Goal: Task Accomplishment & Management: Use online tool/utility

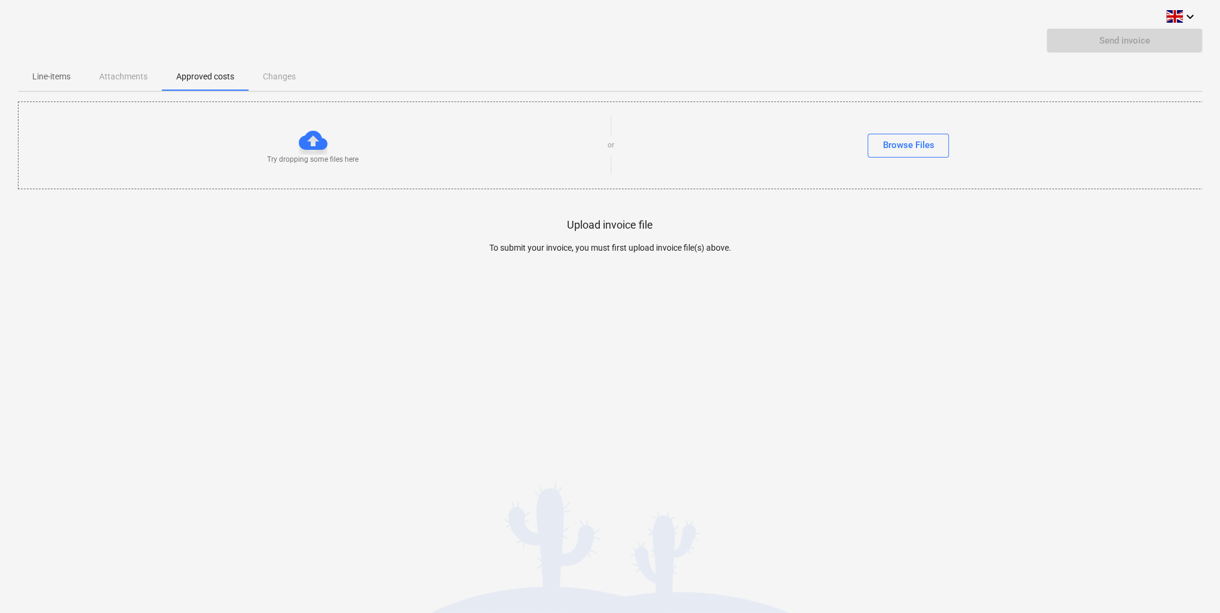
click at [93, 333] on div "keyboard_arrow_down Send invoice Line-items Attachments Approved costs Changes …" at bounding box center [610, 306] width 1220 height 613
click at [62, 79] on p "Line-items" at bounding box center [51, 76] width 38 height 13
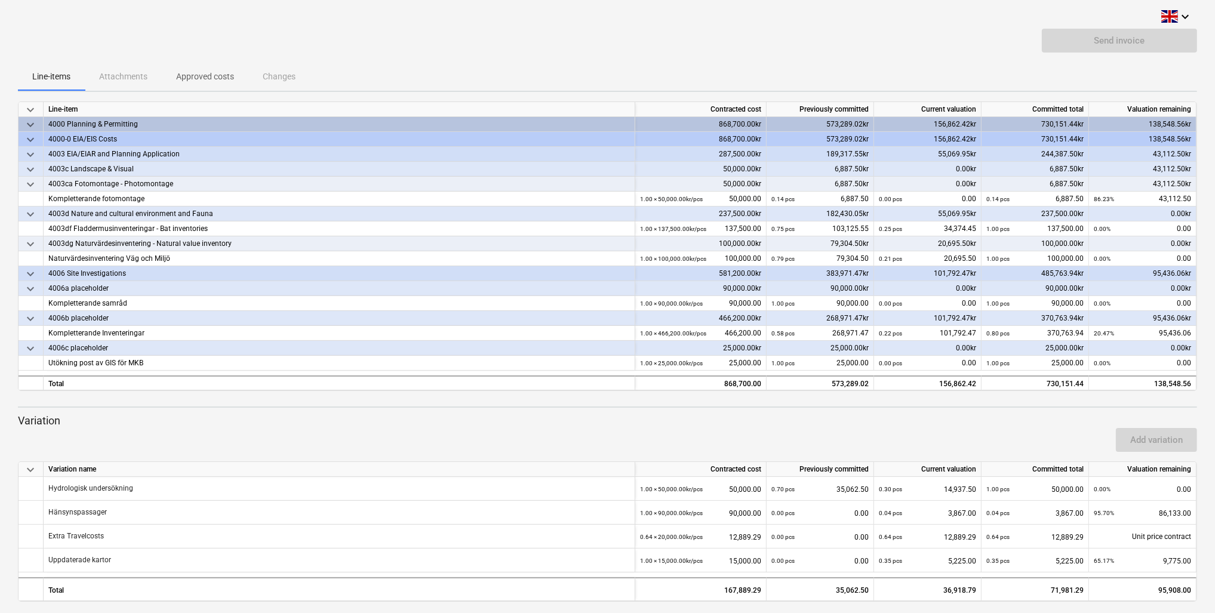
click at [28, 124] on span "keyboard_arrow_down" at bounding box center [30, 125] width 14 height 14
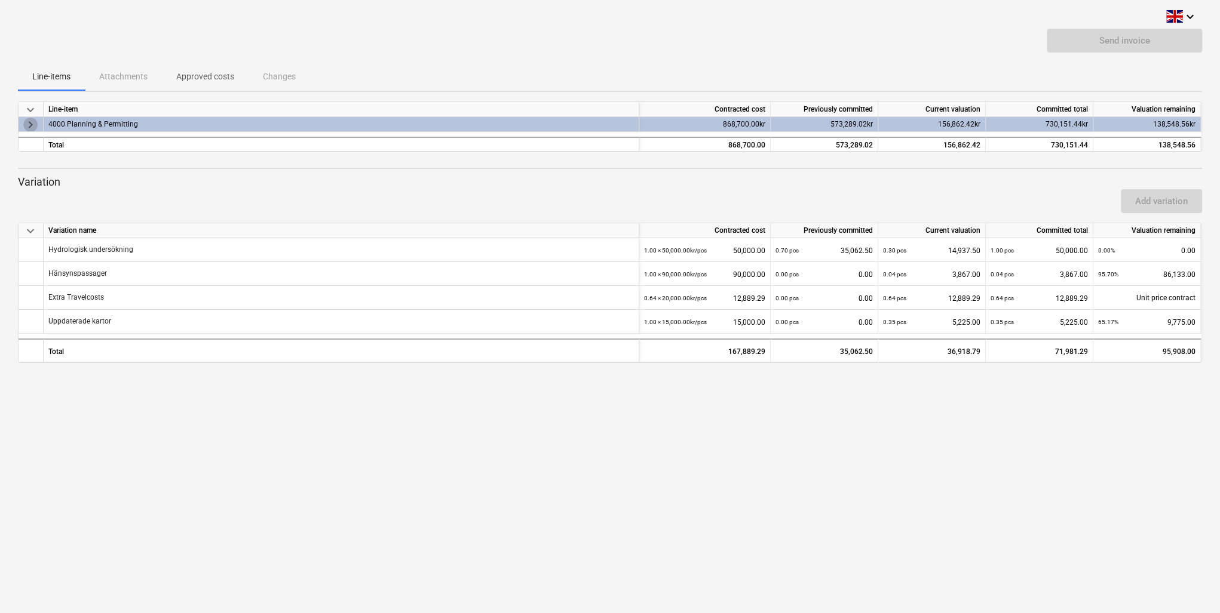
click at [28, 124] on span "keyboard_arrow_right" at bounding box center [30, 125] width 14 height 14
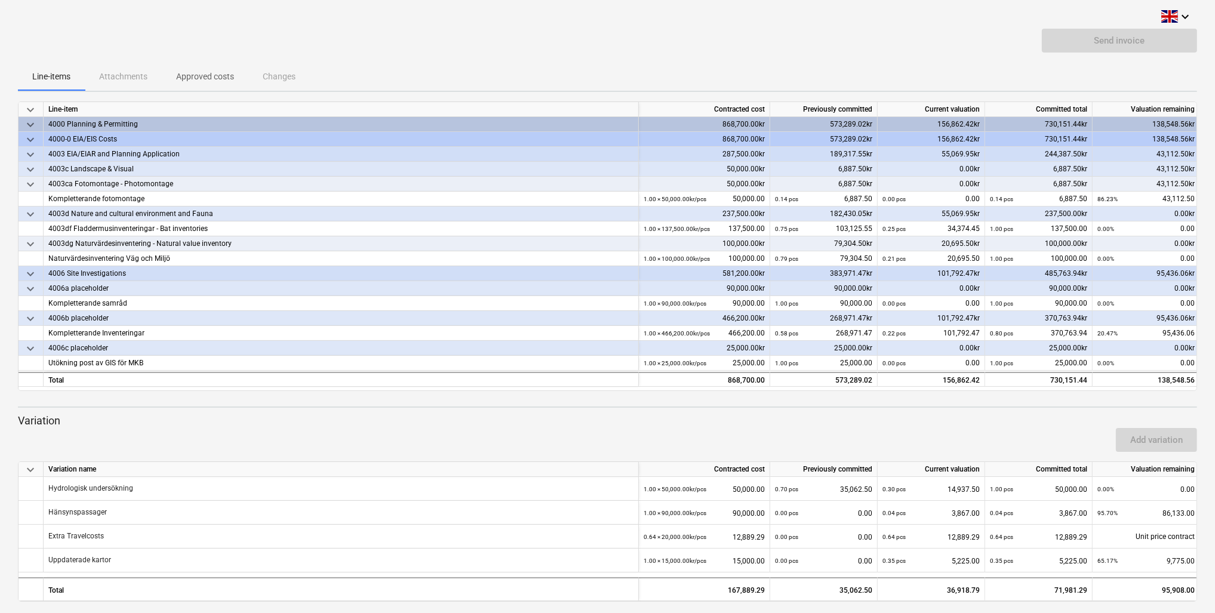
click at [28, 142] on span "keyboard_arrow_down" at bounding box center [30, 140] width 14 height 14
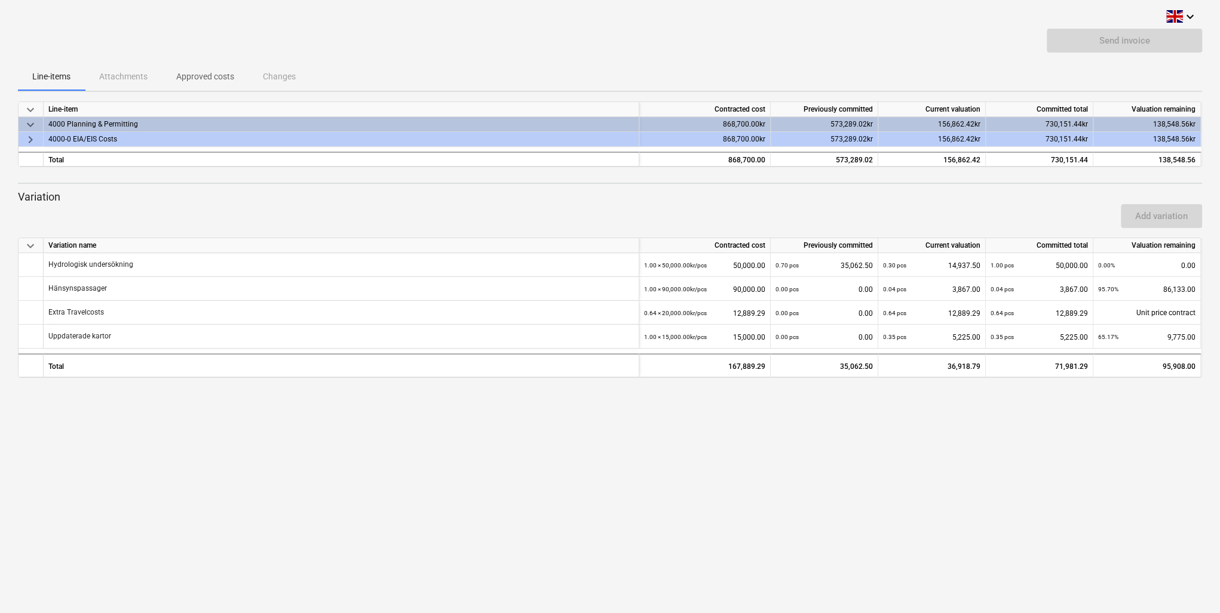
click at [28, 142] on span "keyboard_arrow_right" at bounding box center [30, 140] width 14 height 14
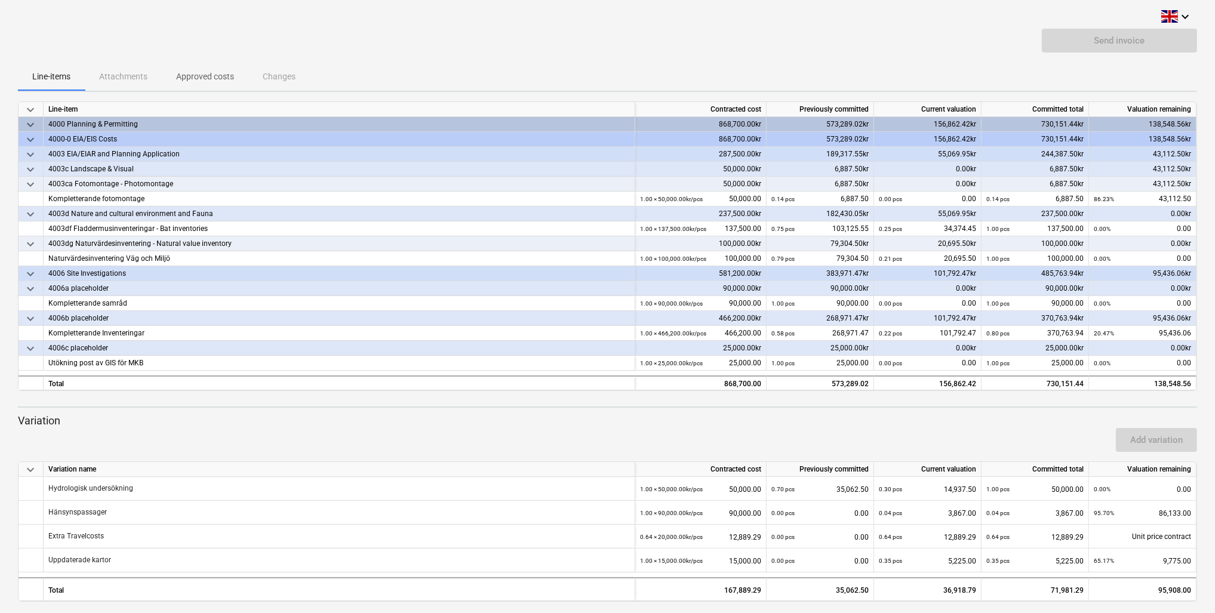
click at [24, 159] on span "keyboard_arrow_down" at bounding box center [30, 155] width 14 height 14
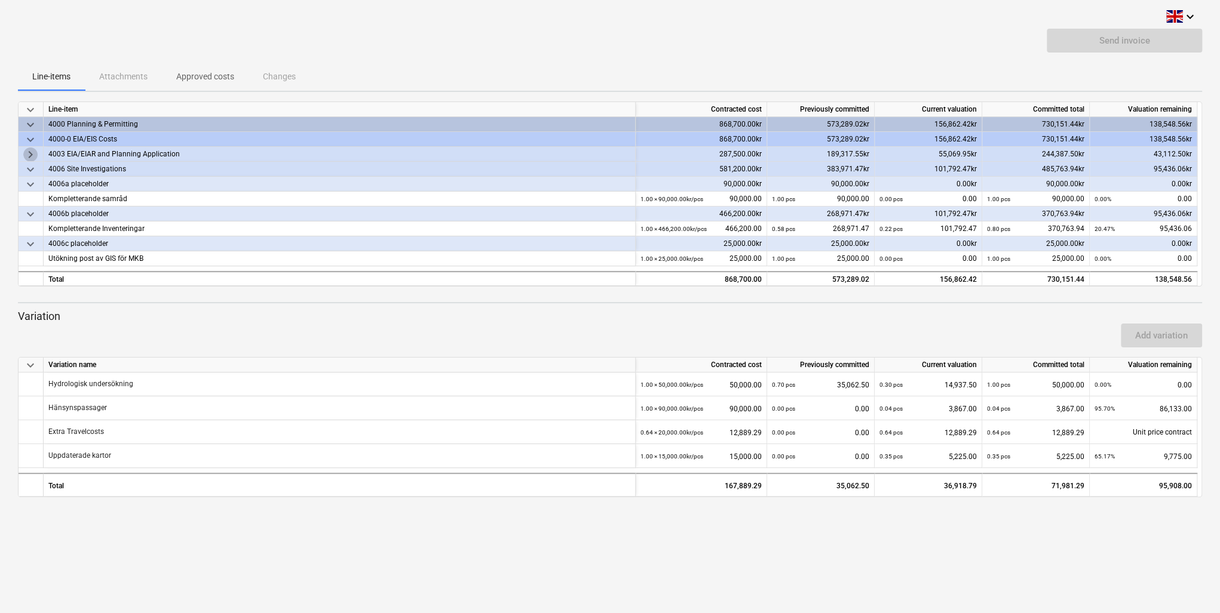
click at [29, 151] on span "keyboard_arrow_right" at bounding box center [30, 155] width 14 height 14
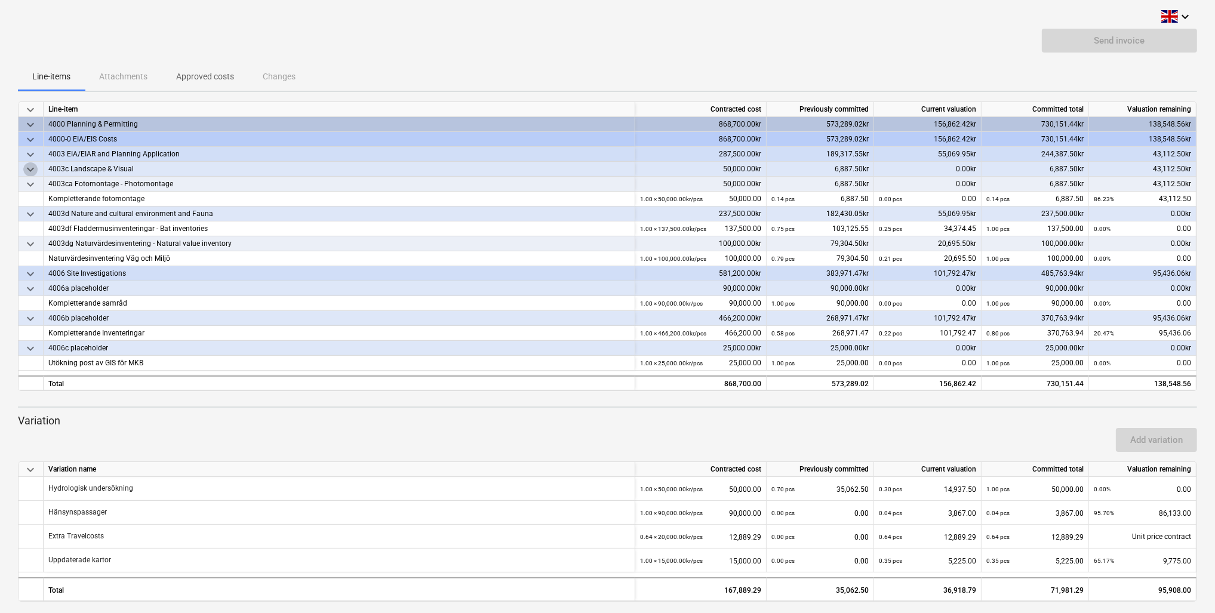
click at [34, 167] on span "keyboard_arrow_down" at bounding box center [30, 169] width 14 height 14
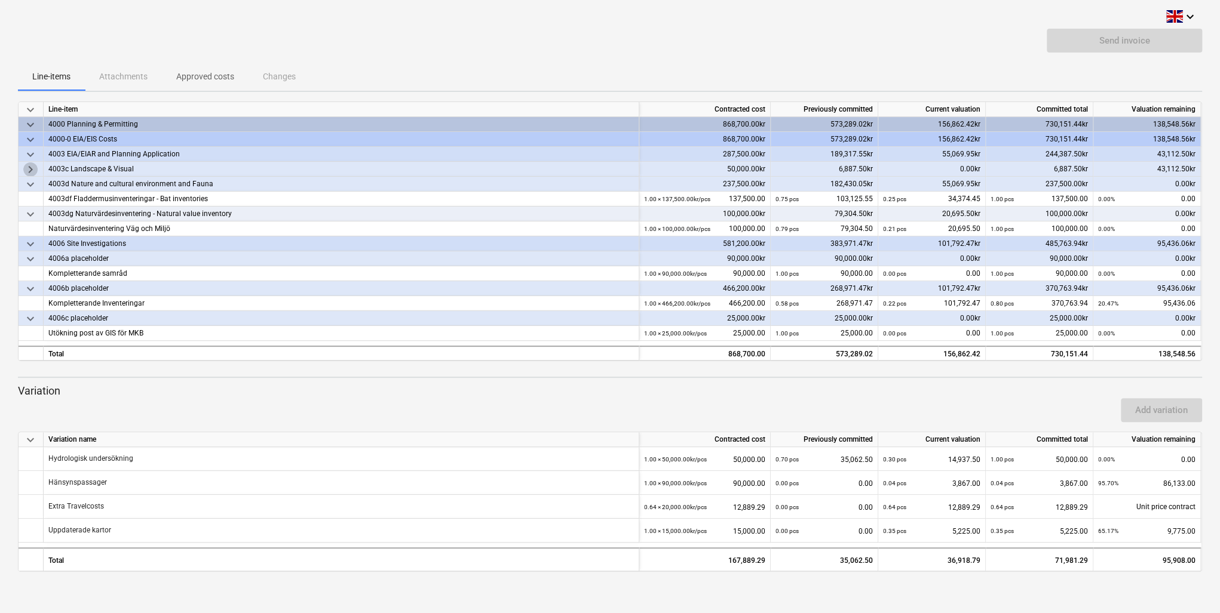
click at [31, 167] on span "keyboard_arrow_right" at bounding box center [30, 169] width 14 height 14
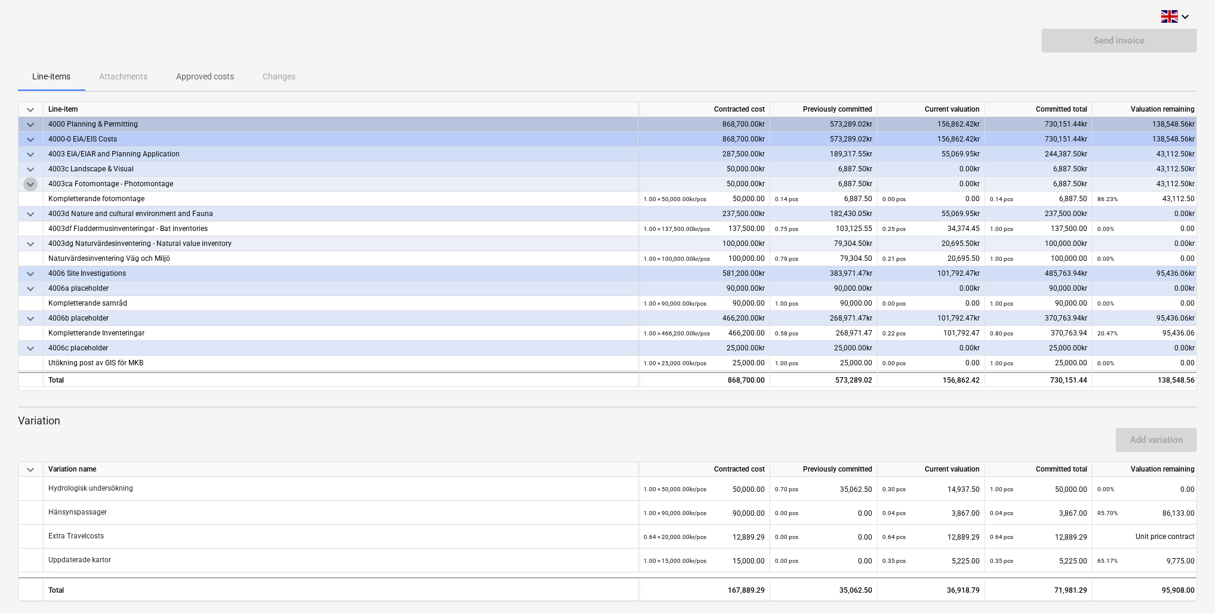
click at [26, 180] on span "keyboard_arrow_down" at bounding box center [30, 184] width 14 height 14
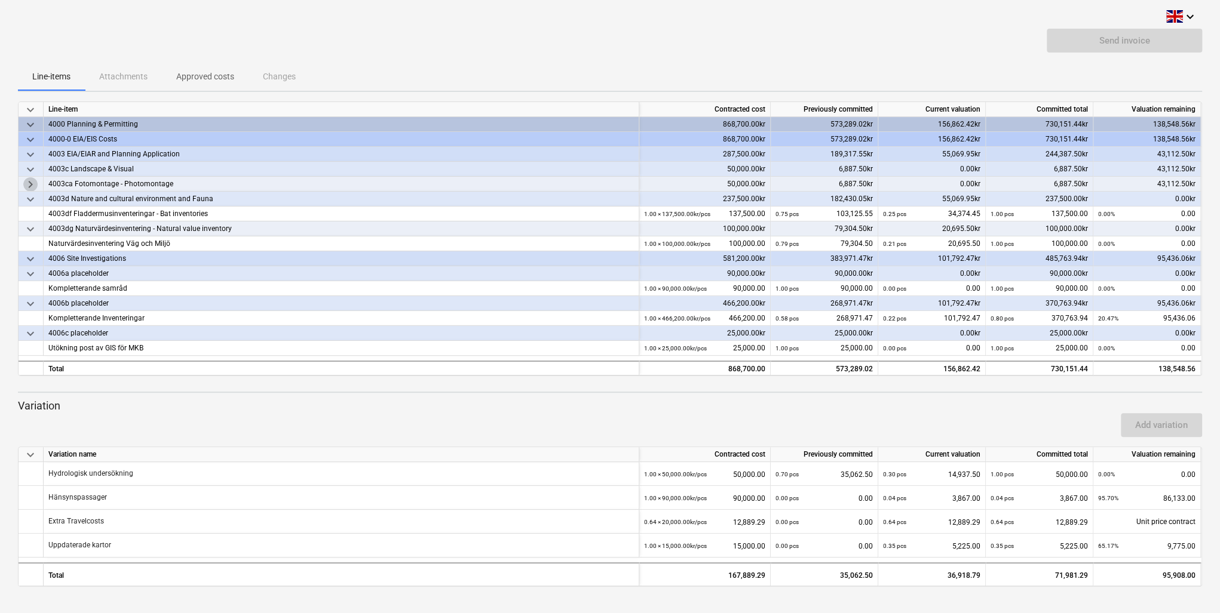
click at [24, 182] on span "keyboard_arrow_right" at bounding box center [30, 184] width 14 height 14
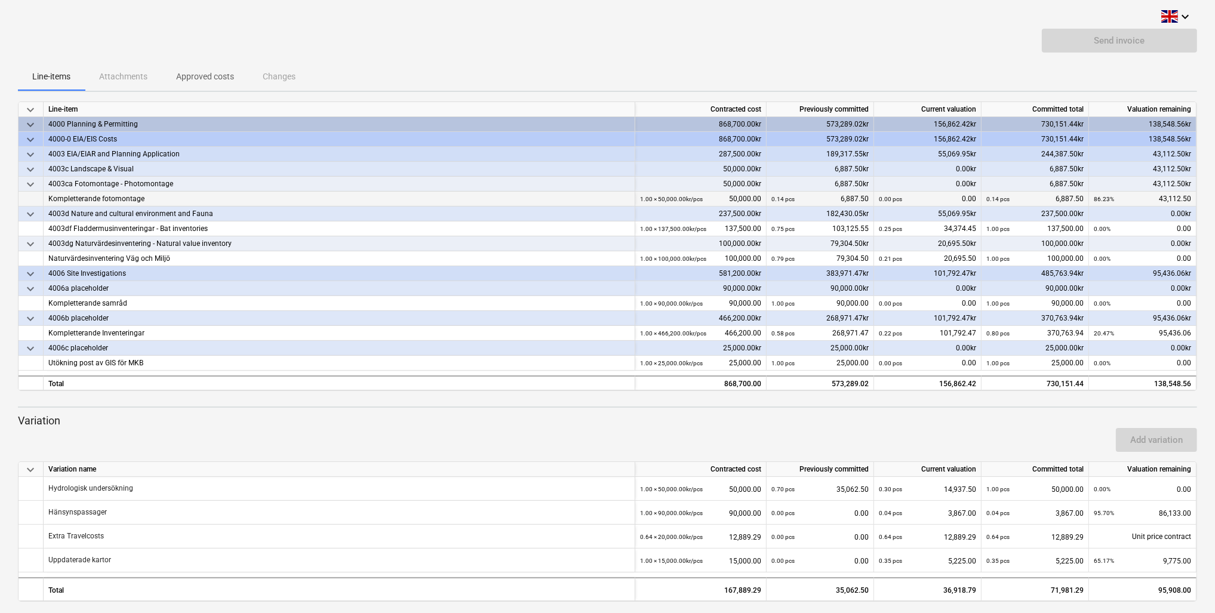
click at [24, 193] on div at bounding box center [31, 199] width 25 height 15
click at [32, 179] on span "keyboard_arrow_down" at bounding box center [30, 184] width 14 height 14
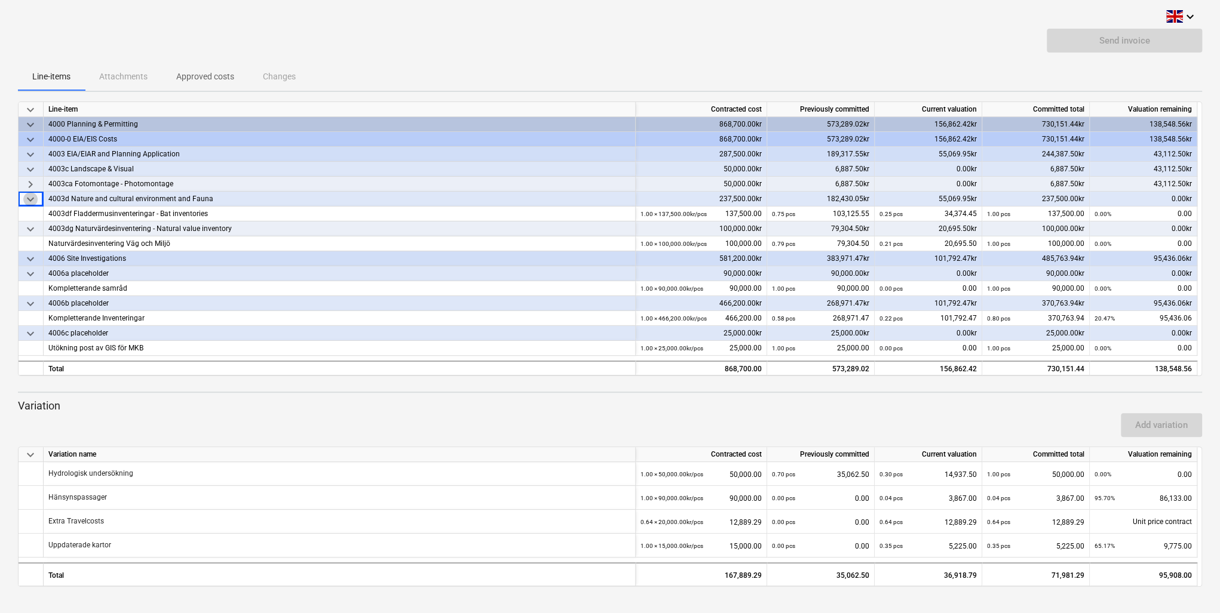
click at [26, 202] on span "keyboard_arrow_down" at bounding box center [30, 199] width 14 height 14
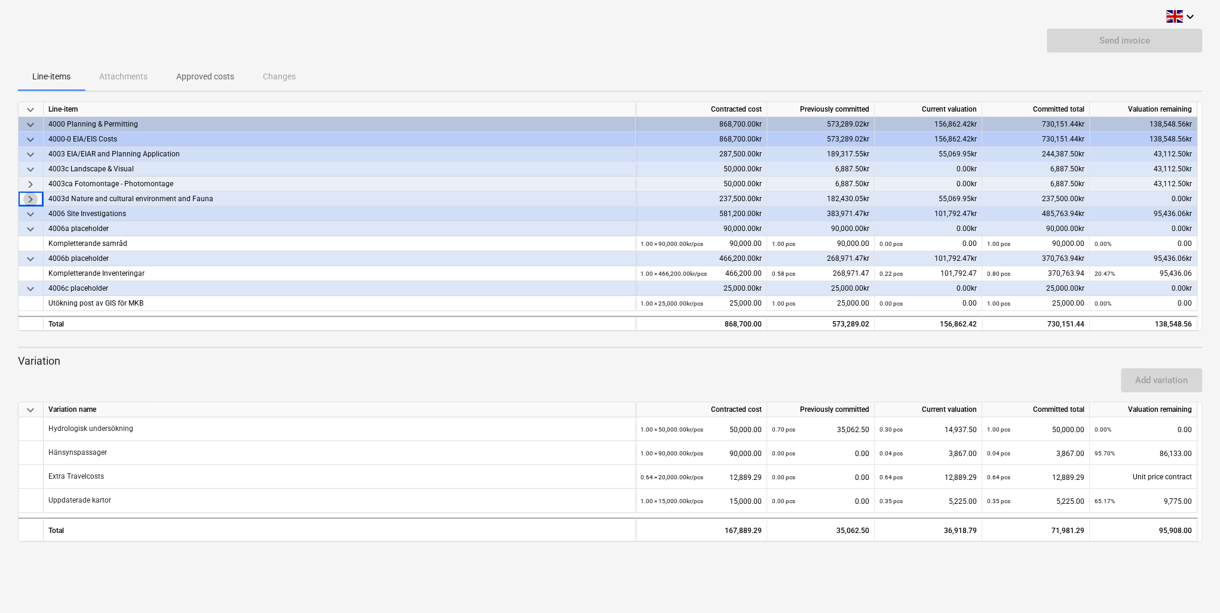
click at [29, 199] on span "keyboard_arrow_right" at bounding box center [30, 199] width 14 height 14
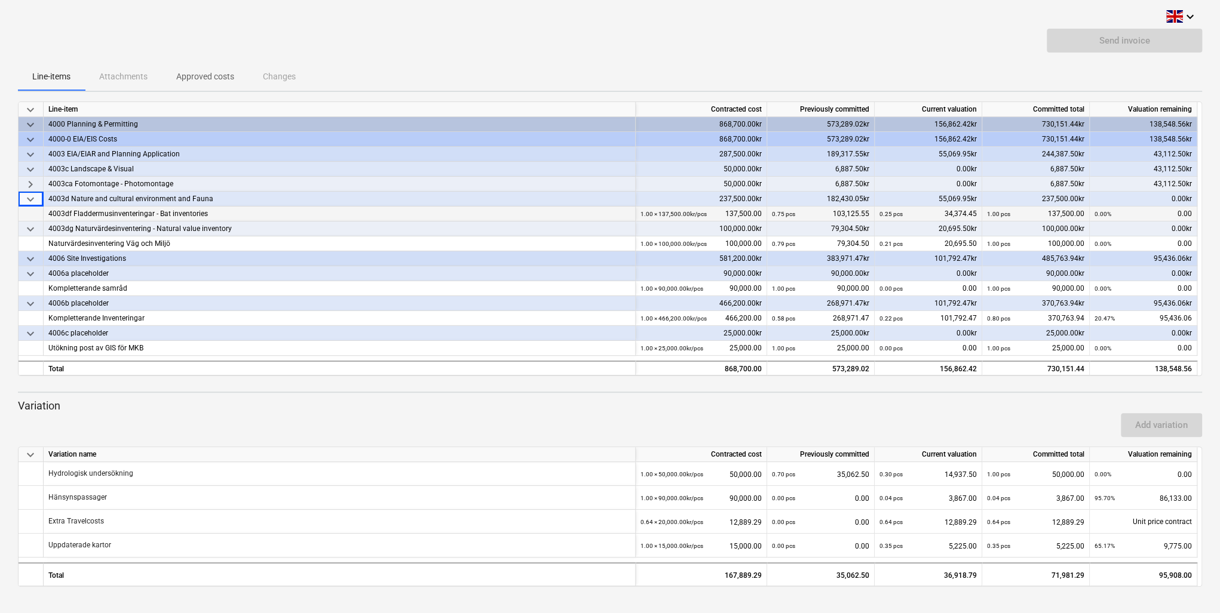
click at [29, 217] on div at bounding box center [31, 214] width 25 height 15
click at [29, 199] on span "keyboard_arrow_down" at bounding box center [30, 199] width 14 height 14
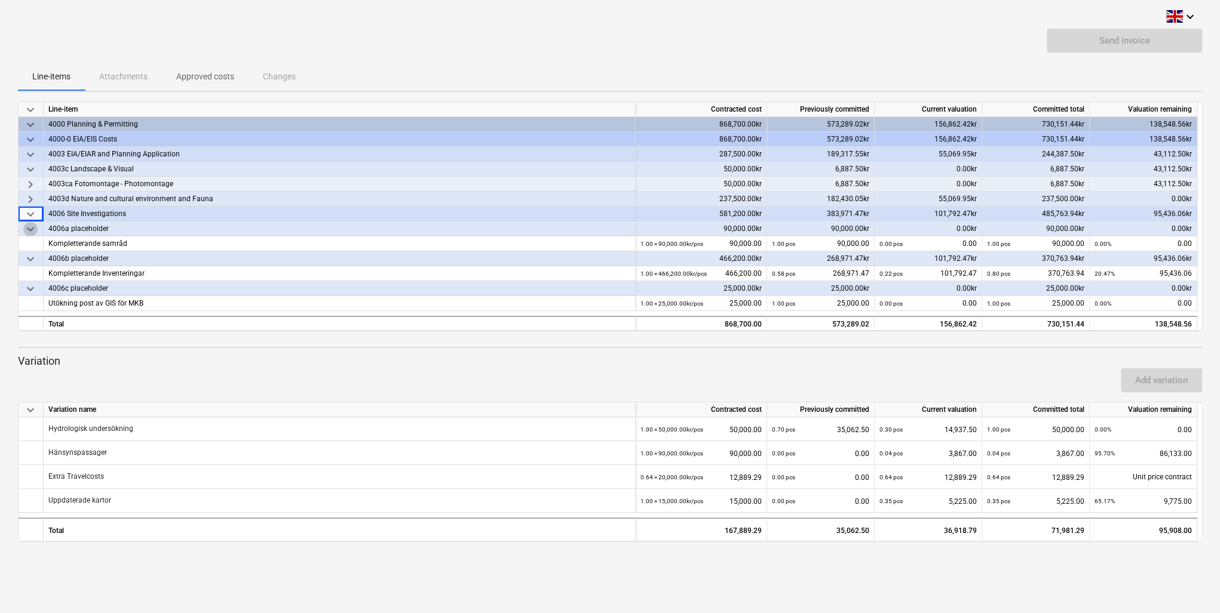
click at [30, 222] on span "keyboard_arrow_down" at bounding box center [30, 229] width 14 height 14
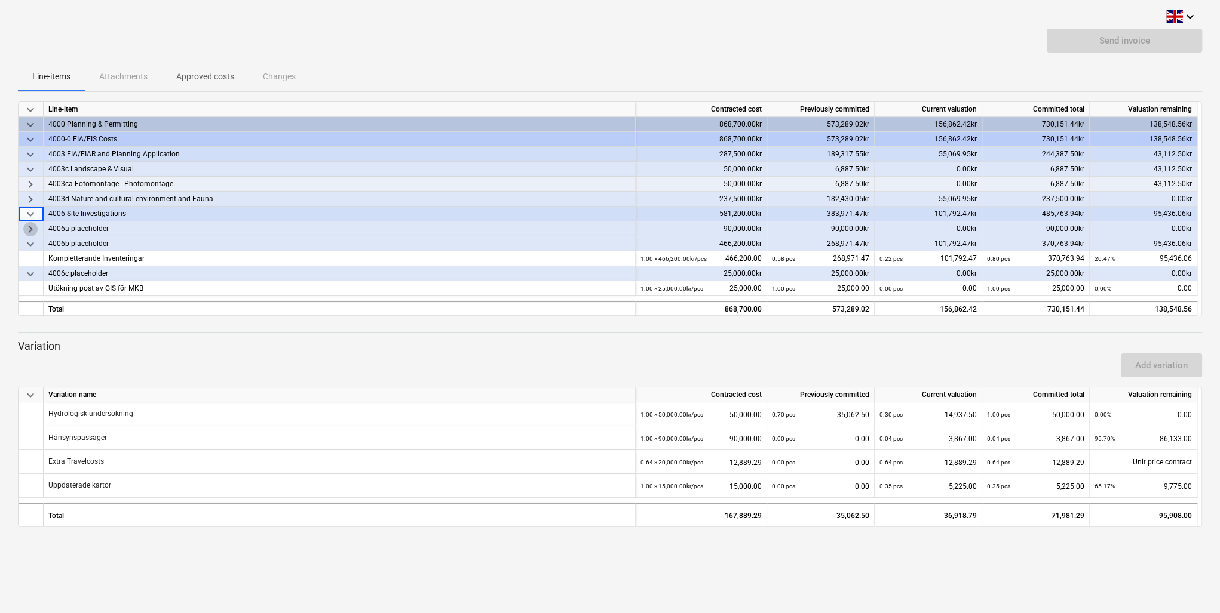
click at [33, 228] on span "keyboard_arrow_right" at bounding box center [30, 229] width 14 height 14
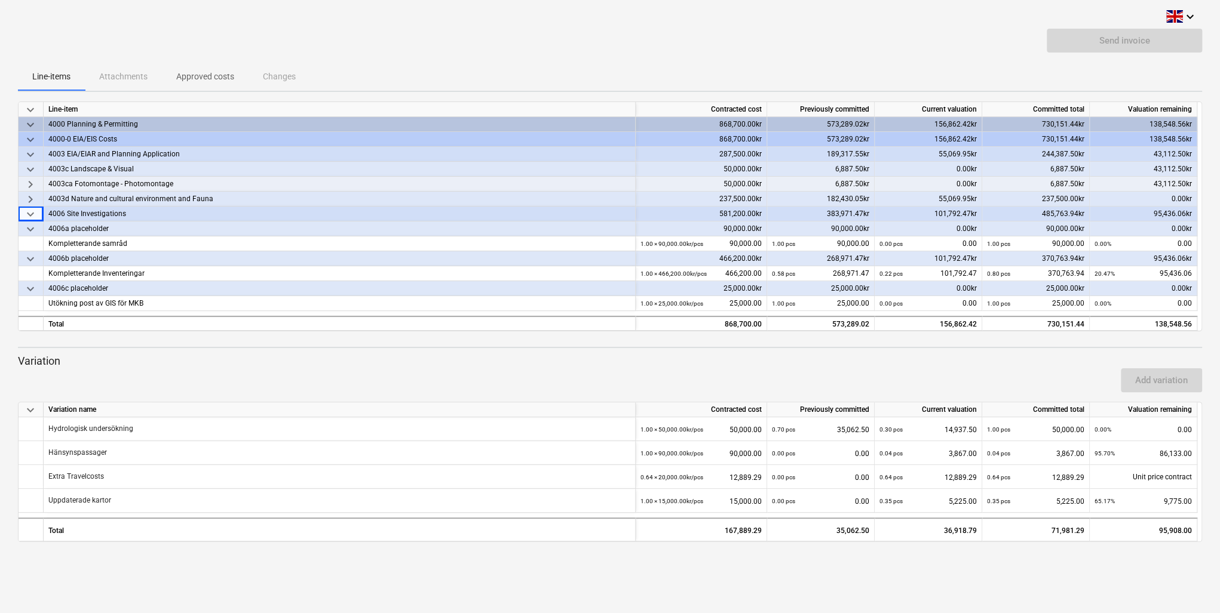
click at [30, 225] on span "keyboard_arrow_down" at bounding box center [30, 229] width 14 height 14
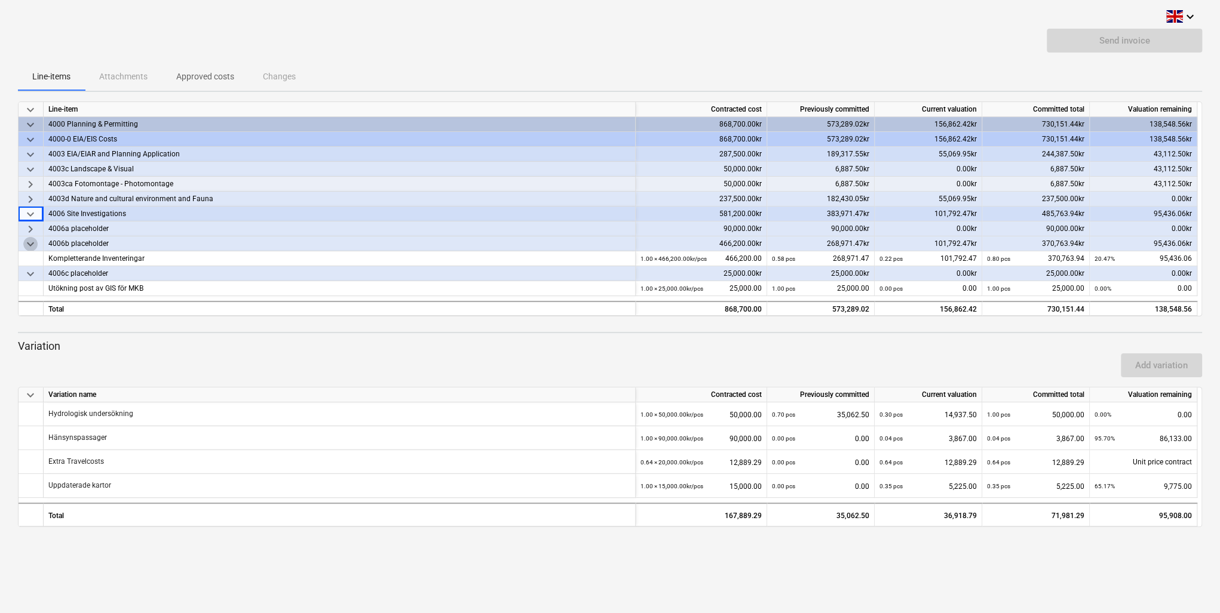
click at [31, 240] on span "keyboard_arrow_down" at bounding box center [30, 244] width 14 height 14
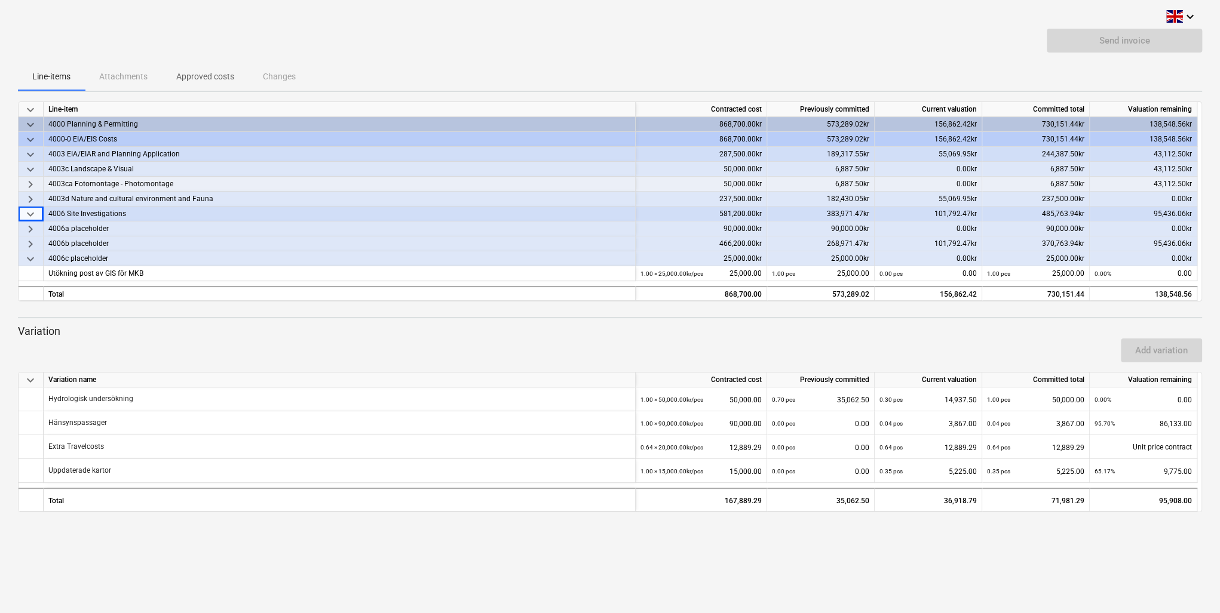
drag, startPoint x: 29, startPoint y: 244, endPoint x: 15, endPoint y: 266, distance: 26.8
click at [15, 265] on div "keyboard_arrow_down Send invoice Line-items Attachments Approved costs Changes …" at bounding box center [610, 306] width 1220 height 613
click at [29, 253] on span "keyboard_arrow_down" at bounding box center [30, 259] width 14 height 14
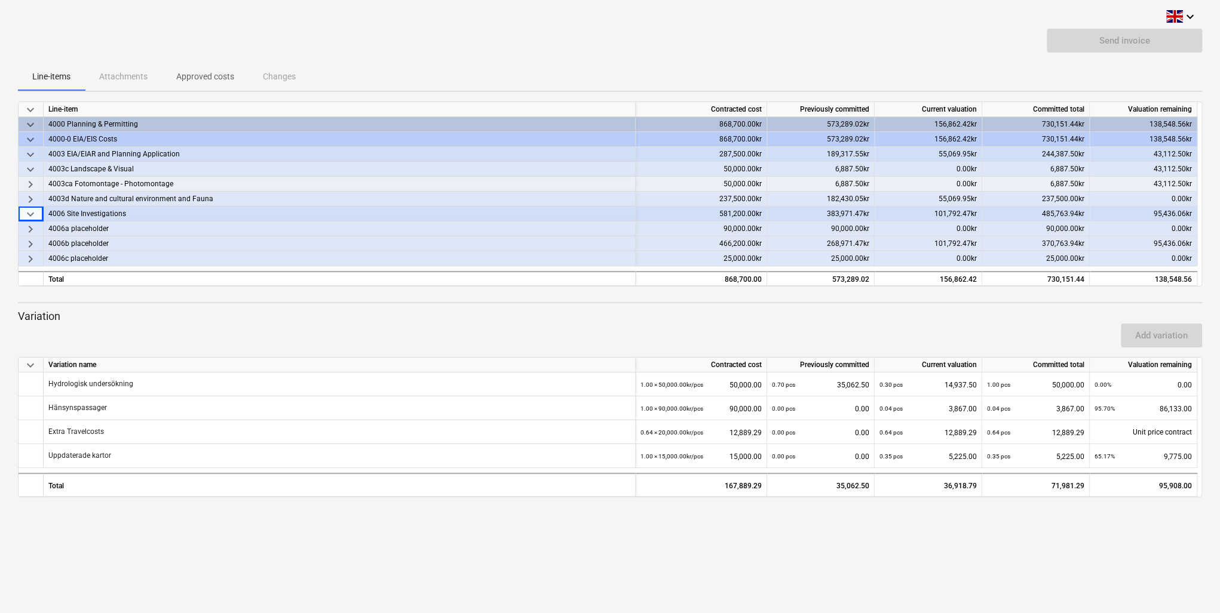
click at [31, 261] on span "keyboard_arrow_right" at bounding box center [30, 259] width 14 height 14
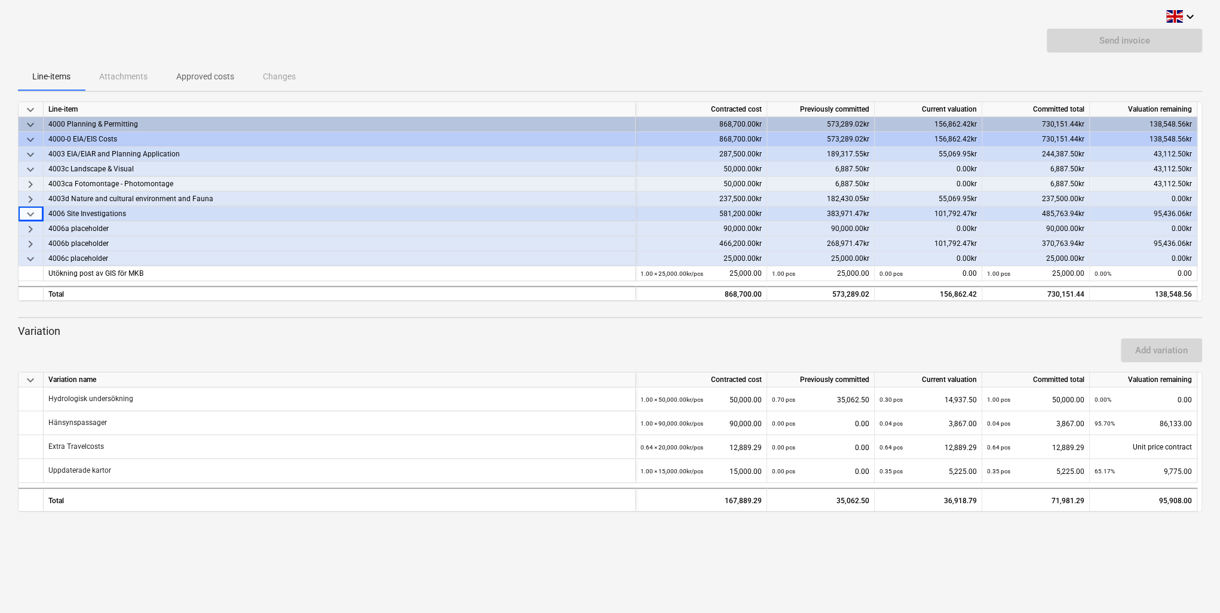
click at [33, 241] on span "keyboard_arrow_right" at bounding box center [30, 244] width 14 height 14
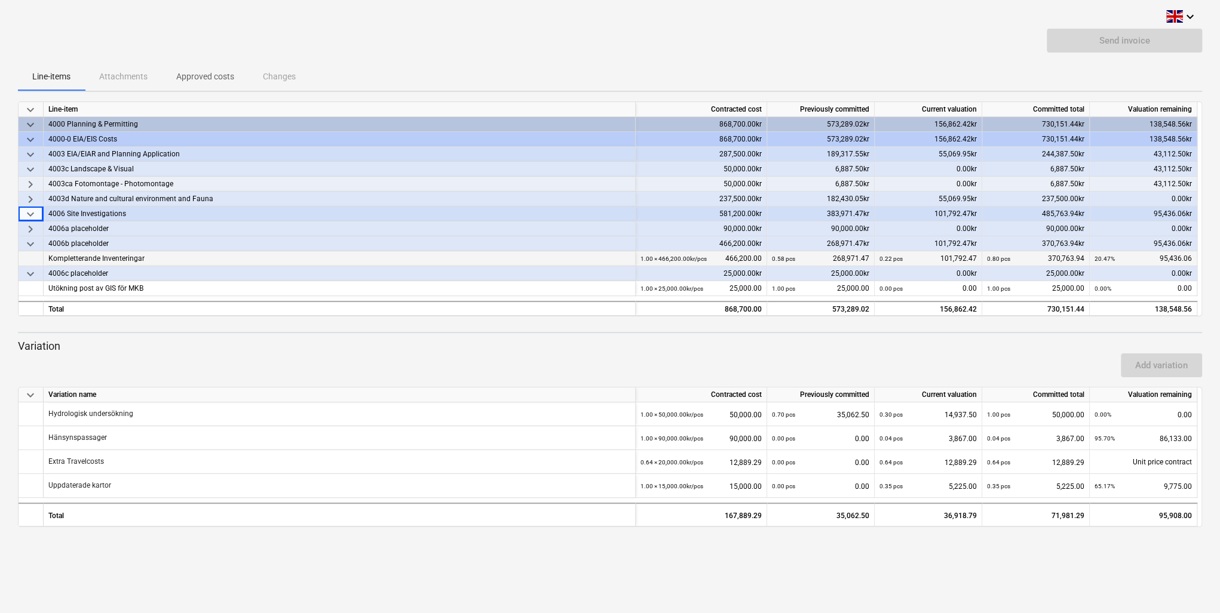
click at [31, 228] on span "keyboard_arrow_right" at bounding box center [30, 229] width 14 height 14
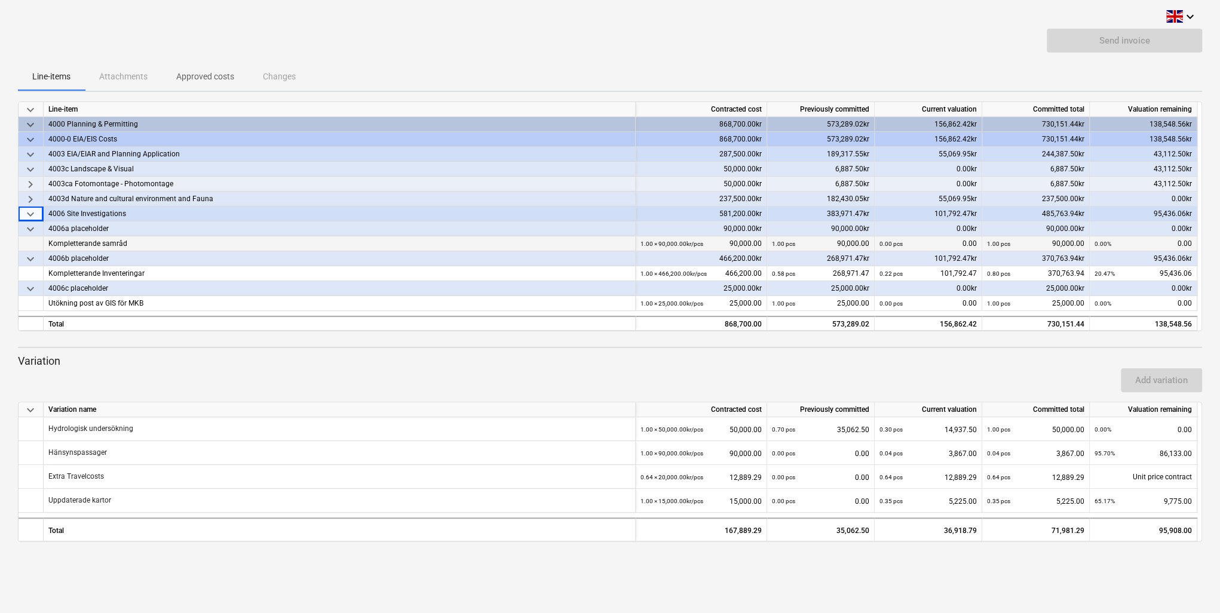
click at [25, 220] on span "keyboard_arrow_down" at bounding box center [30, 214] width 14 height 14
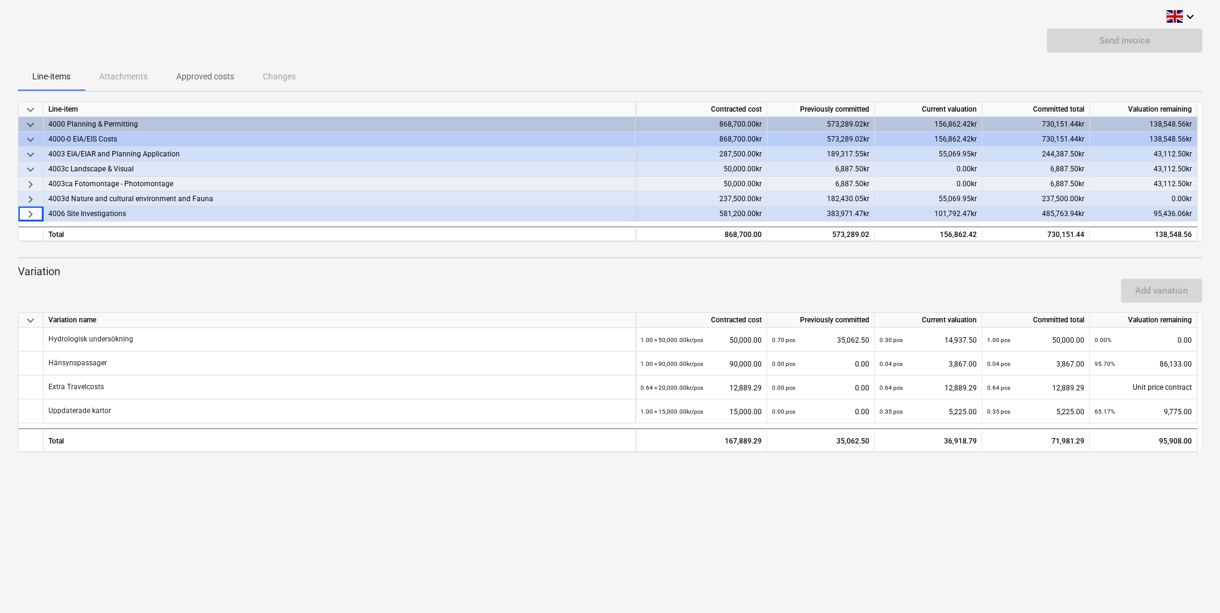
click at [31, 211] on span "keyboard_arrow_right" at bounding box center [30, 214] width 14 height 14
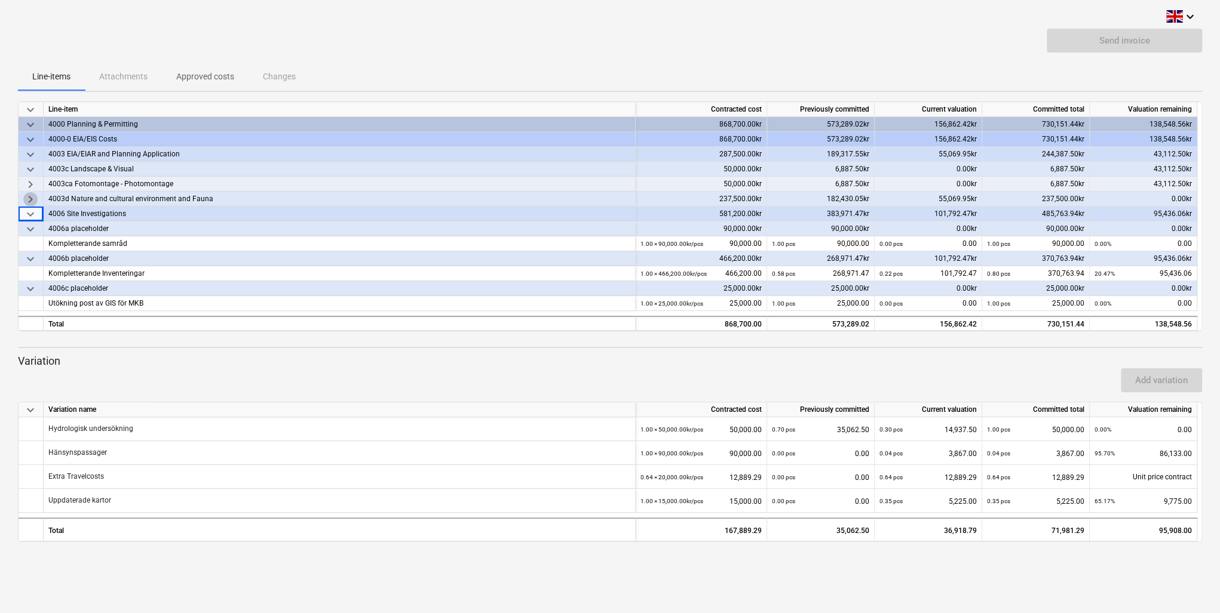
click at [33, 198] on span "keyboard_arrow_right" at bounding box center [30, 199] width 14 height 14
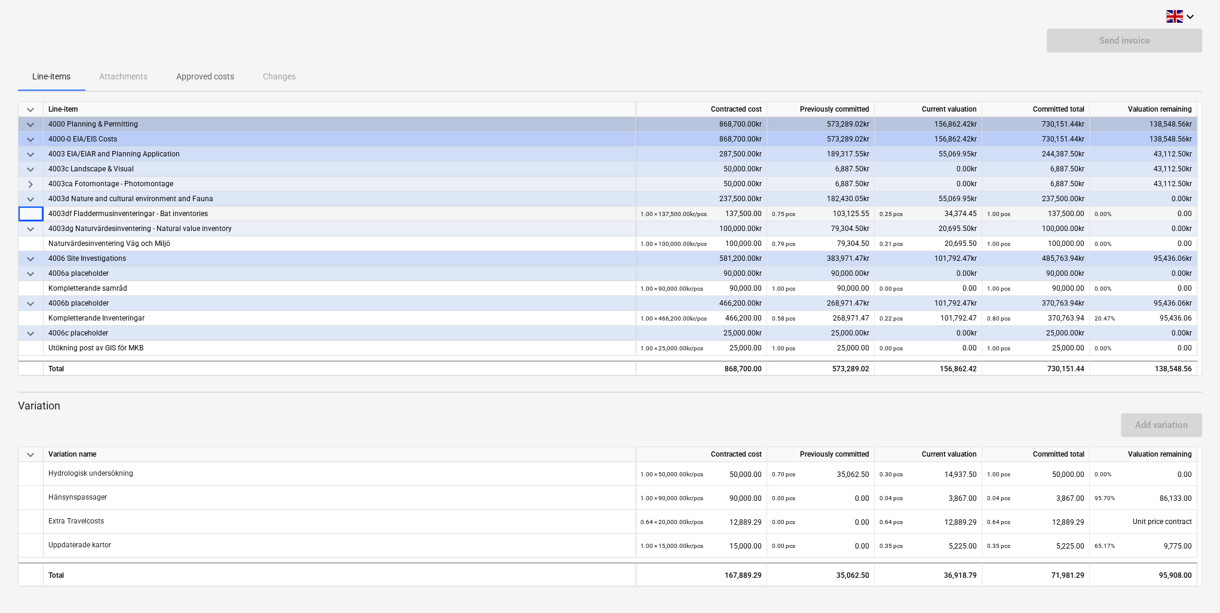
click at [33, 181] on span "keyboard_arrow_right" at bounding box center [30, 184] width 14 height 14
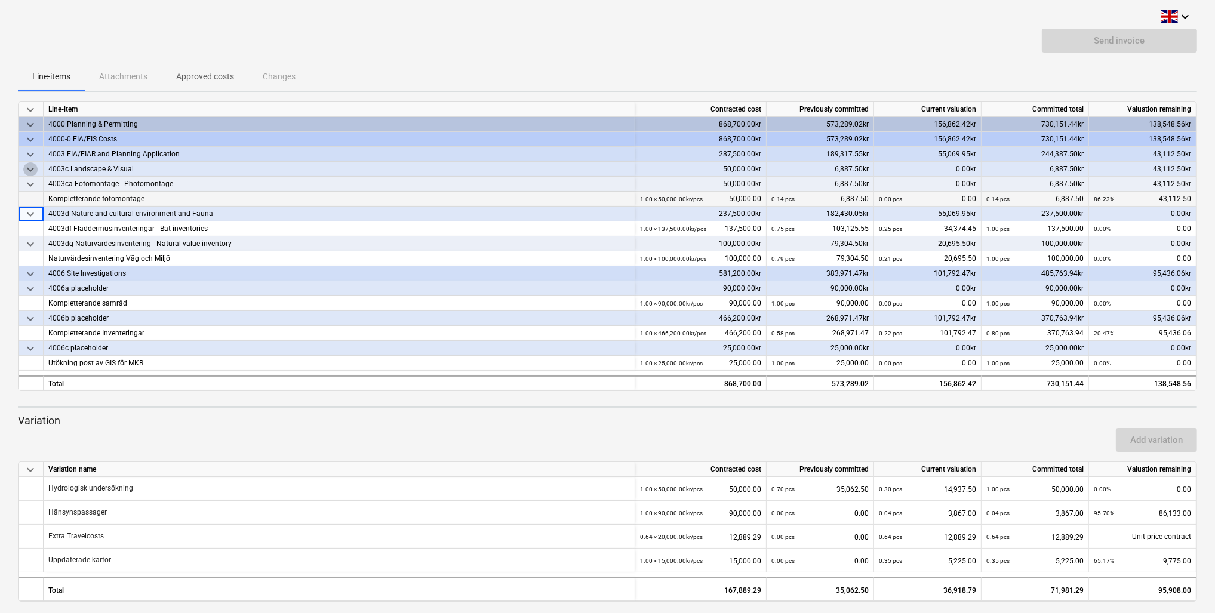
click at [26, 165] on span "keyboard_arrow_down" at bounding box center [30, 169] width 14 height 14
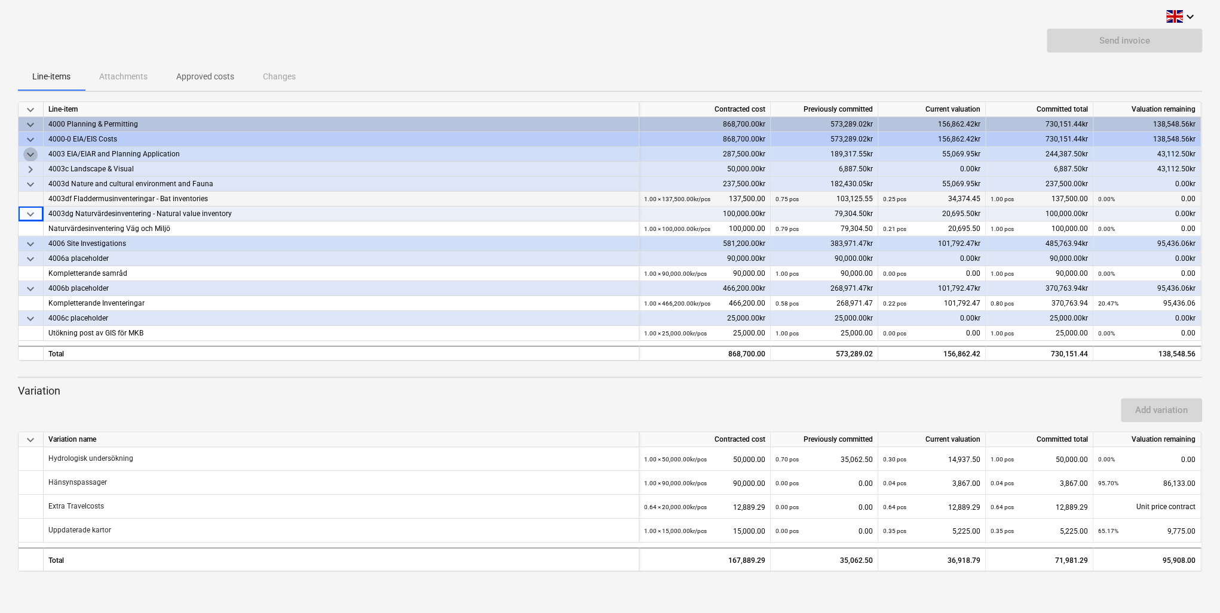
click at [36, 151] on span "keyboard_arrow_down" at bounding box center [30, 155] width 14 height 14
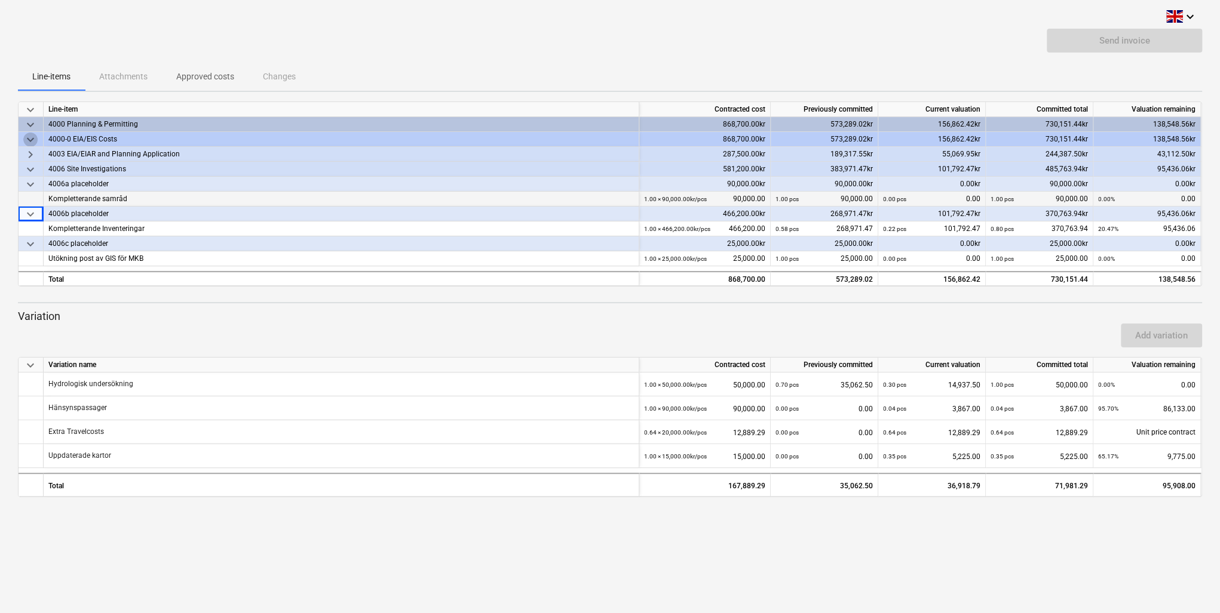
click at [34, 136] on span "keyboard_arrow_down" at bounding box center [30, 140] width 14 height 14
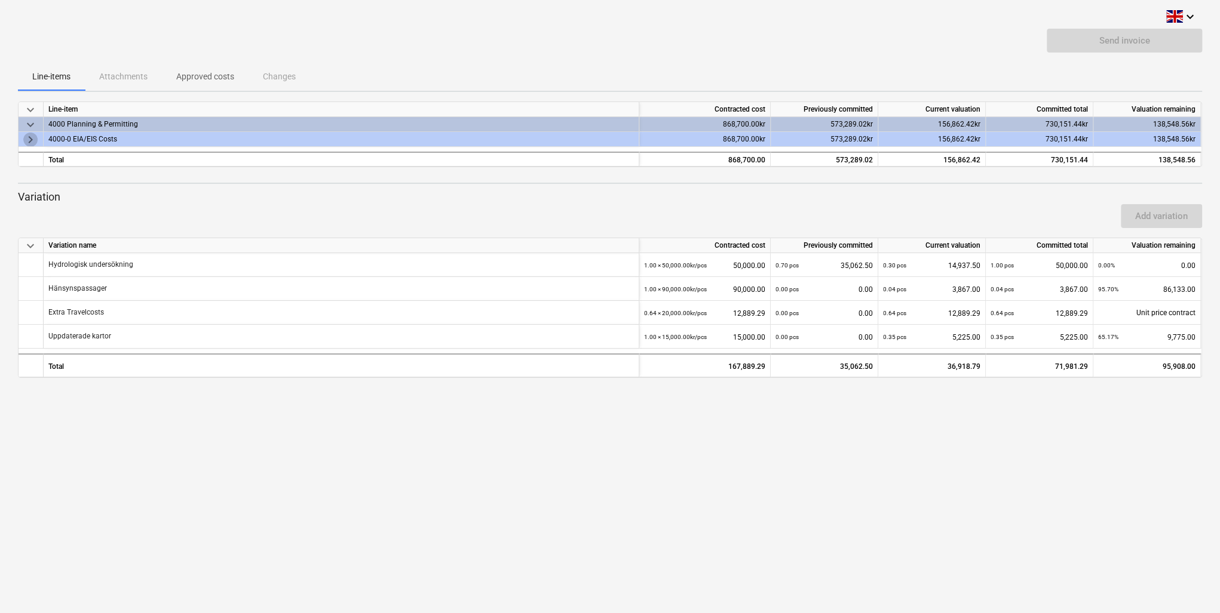
click at [34, 136] on span "keyboard_arrow_right" at bounding box center [30, 140] width 14 height 14
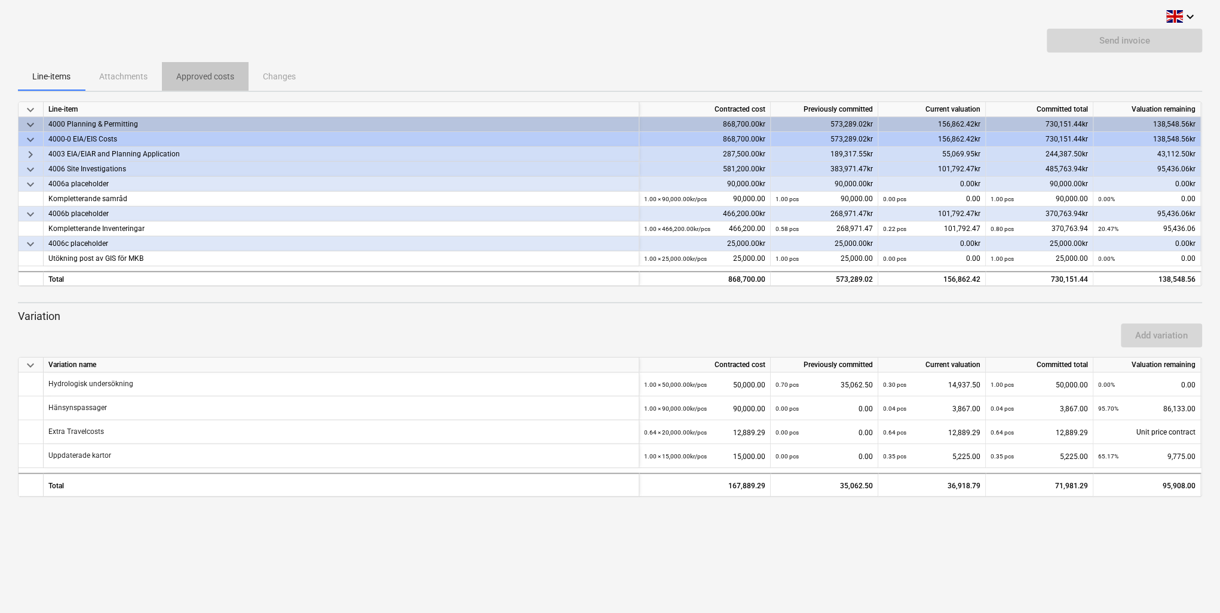
click at [189, 71] on p "Approved costs" at bounding box center [205, 76] width 58 height 13
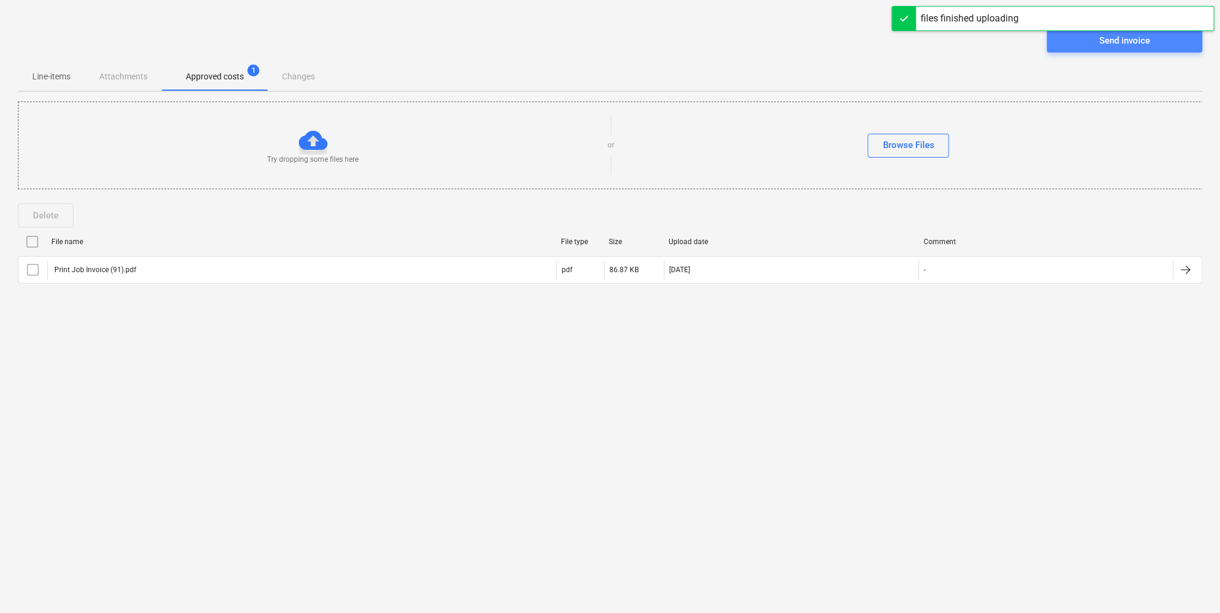
click at [1116, 35] on div "Send invoice" at bounding box center [1124, 41] width 51 height 16
